Goal: Information Seeking & Learning: Understand process/instructions

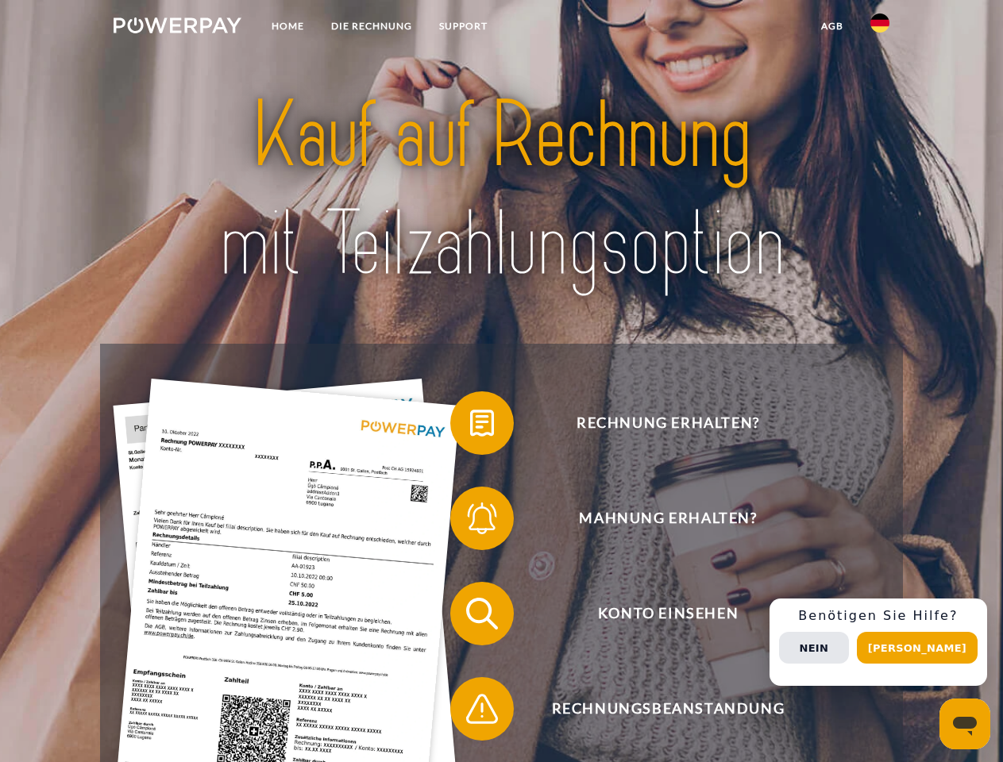
click at [177, 28] on img at bounding box center [178, 25] width 128 height 16
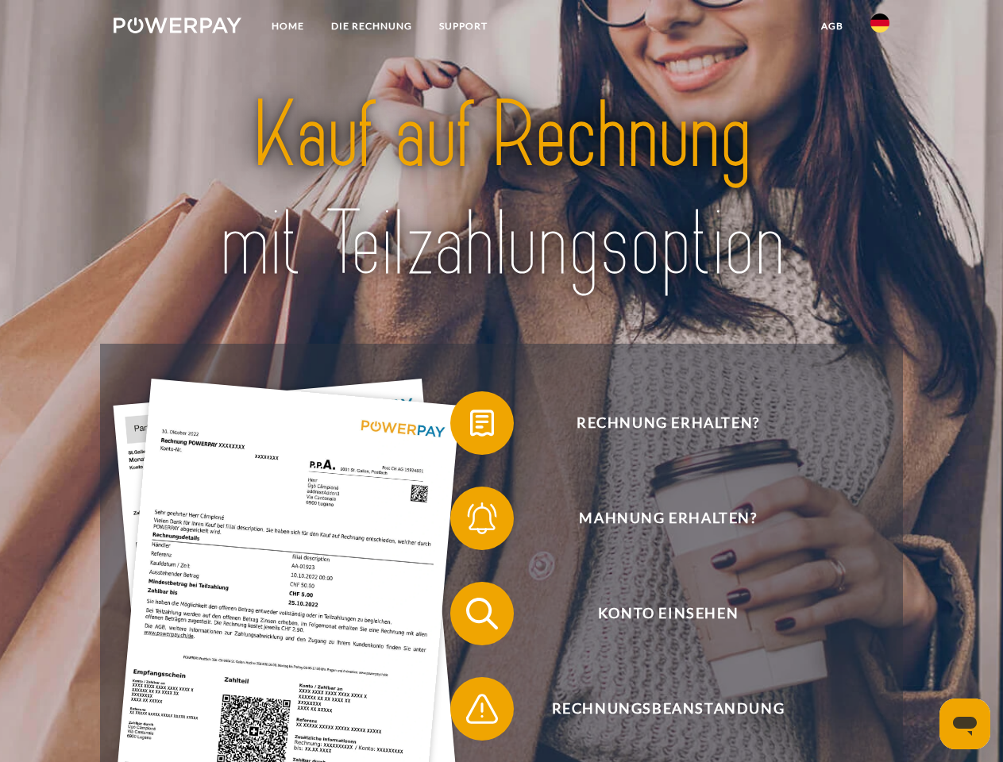
click at [880, 28] on img at bounding box center [879, 23] width 19 height 19
click at [831, 26] on link "agb" at bounding box center [832, 26] width 49 height 29
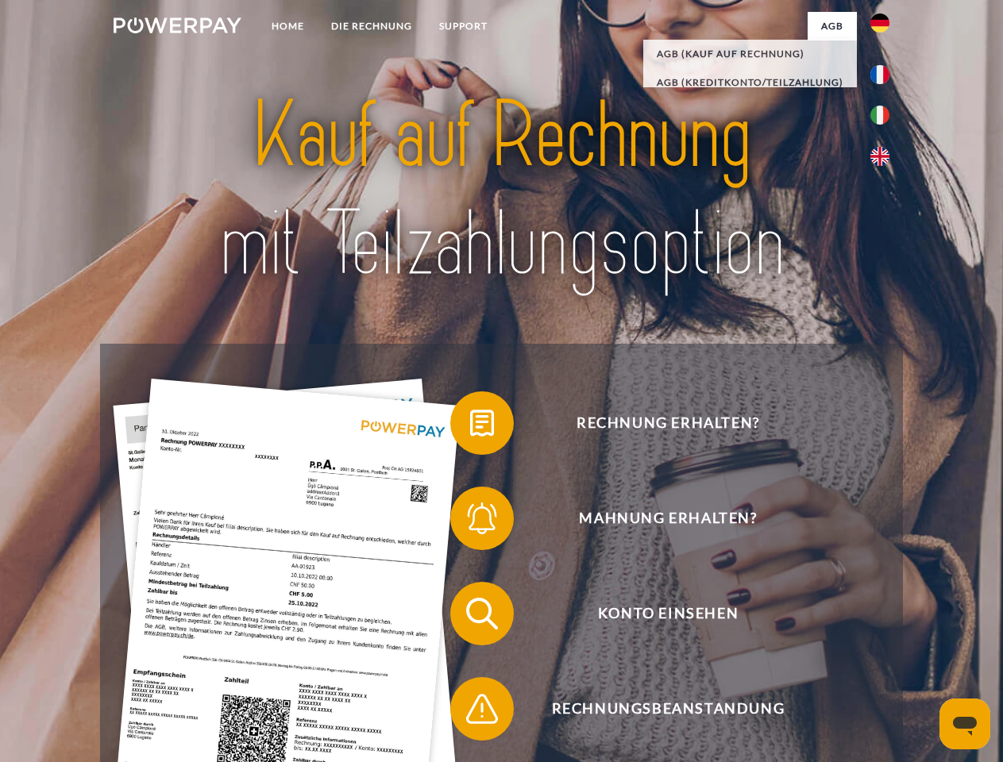
click at [470, 426] on span at bounding box center [458, 423] width 79 height 79
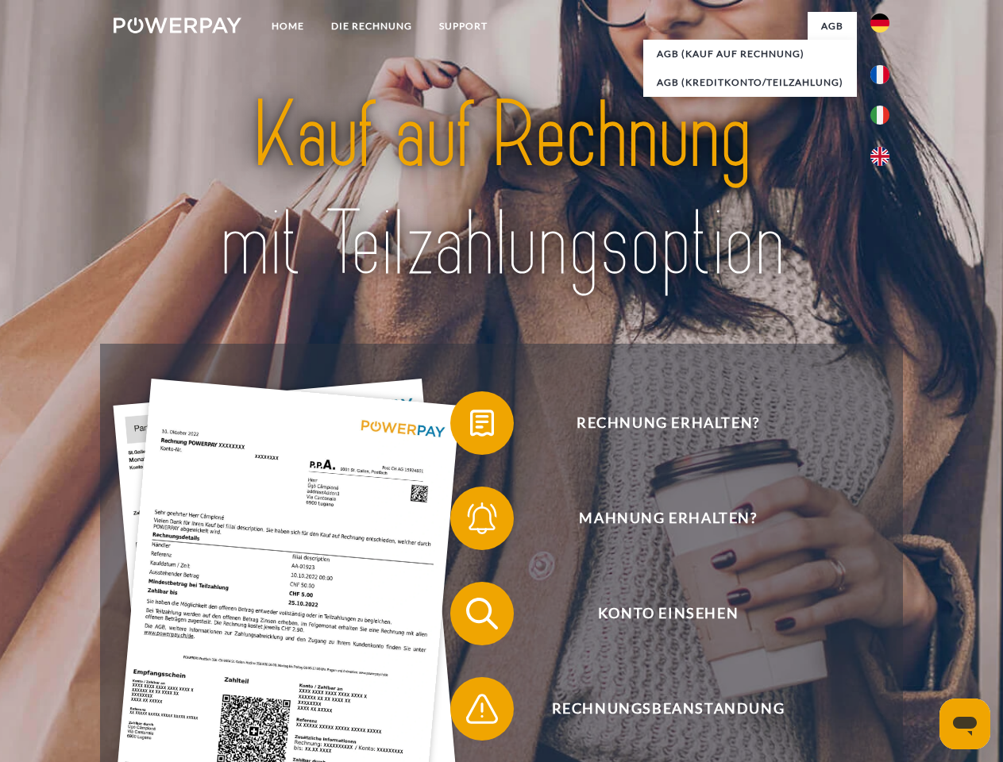
click at [470, 522] on div "Rechnung erhalten? Mahnung erhalten? Konto einsehen" at bounding box center [501, 661] width 802 height 635
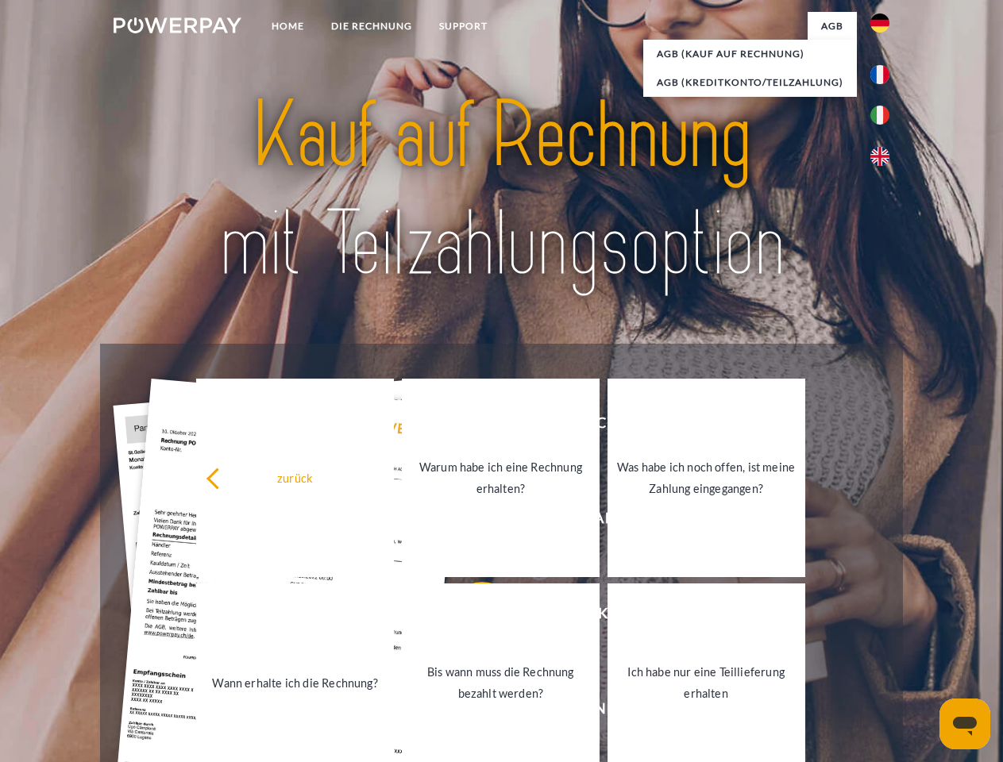
click at [470, 617] on link "Bis wann muss die Rechnung bezahlt werden?" at bounding box center [501, 683] width 198 height 199
click at [470, 712] on span at bounding box center [458, 708] width 79 height 79
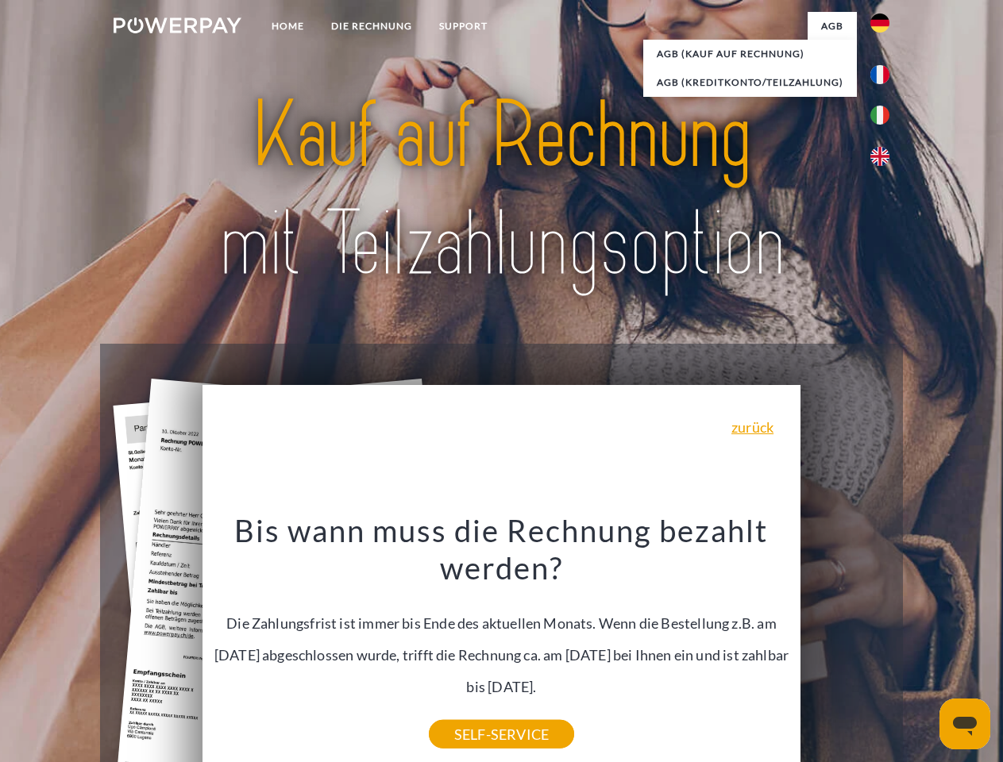
click at [884, 642] on div "Rechnung erhalten? Mahnung erhalten? Konto einsehen" at bounding box center [501, 661] width 802 height 635
click at [845, 646] on span "Konto einsehen" at bounding box center [667, 614] width 389 height 64
click at [923, 648] on header "Home DIE RECHNUNG SUPPORT" at bounding box center [501, 548] width 1003 height 1097
